Goal: Navigation & Orientation: Find specific page/section

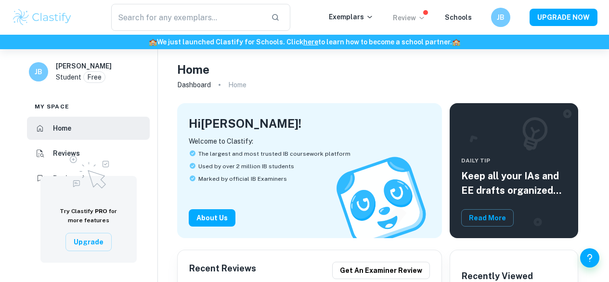
click at [415, 16] on p "Review" at bounding box center [409, 18] width 33 height 11
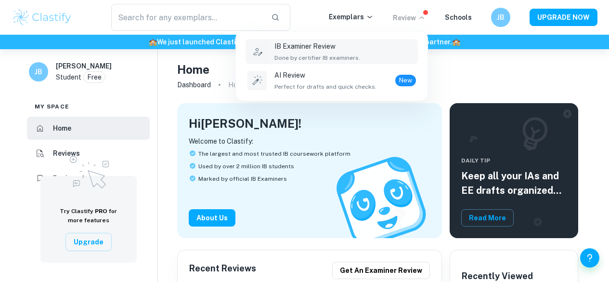
click at [304, 49] on p "IB Examiner Review" at bounding box center [318, 46] width 86 height 11
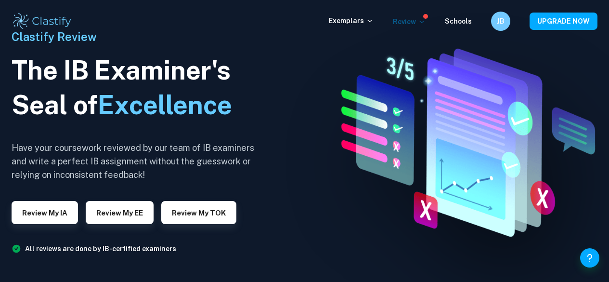
click at [405, 19] on p "Review" at bounding box center [409, 21] width 33 height 11
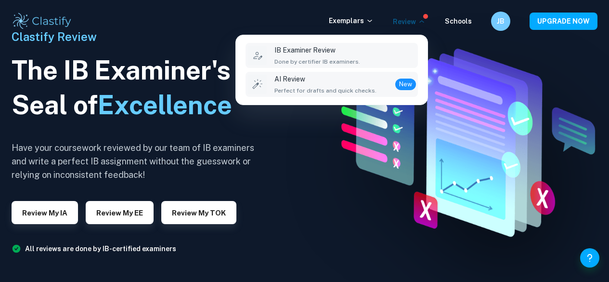
click at [322, 76] on p "AI Review" at bounding box center [326, 79] width 102 height 11
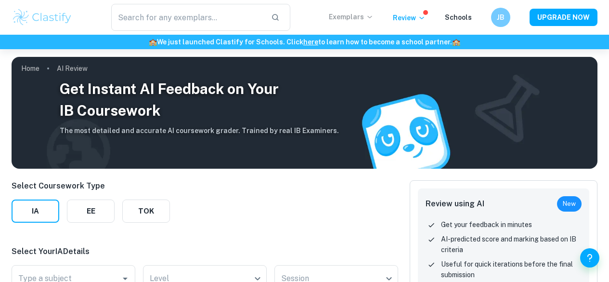
click at [356, 19] on p "Exemplars" at bounding box center [351, 17] width 45 height 11
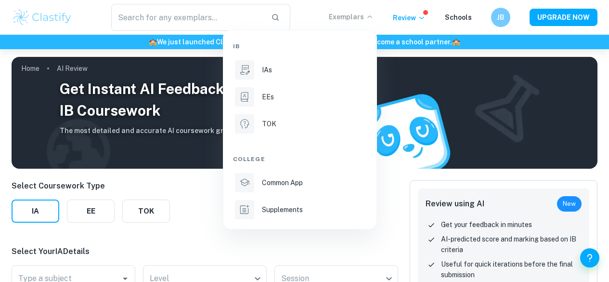
click at [462, 19] on div at bounding box center [304, 141] width 609 height 282
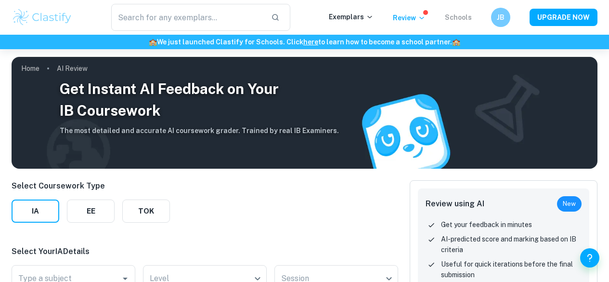
click at [463, 16] on link "Schools" at bounding box center [458, 17] width 27 height 8
